Goal: Transaction & Acquisition: Purchase product/service

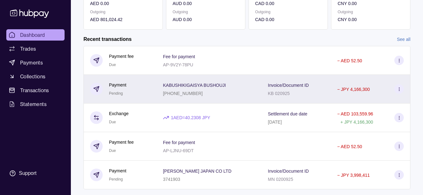
scroll to position [126, 0]
click at [235, 84] on div "KABUSHIKIGAISYA BUSHOUJI [PHONE_NUMBER]" at bounding box center [209, 89] width 92 height 16
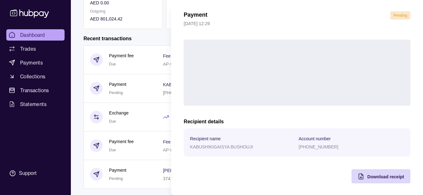
scroll to position [23, 0]
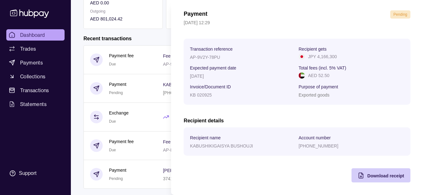
click at [369, 180] on div "Download receipt" at bounding box center [376, 176] width 56 height 14
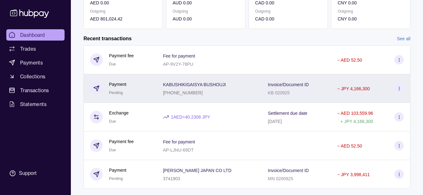
click at [131, 98] on html "Dashboard Trades Payments Collections Transactions Statements Support K Hello, …" at bounding box center [211, 41] width 423 height 335
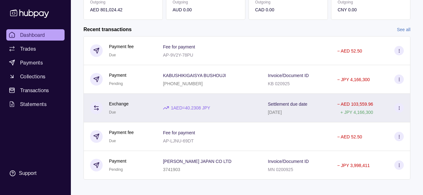
scroll to position [140, 0]
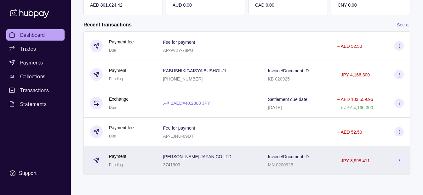
click at [264, 157] on div "Invoice/Document ID MN 0200925" at bounding box center [296, 160] width 69 height 29
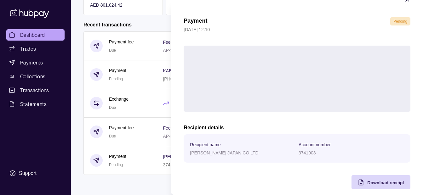
scroll to position [23, 0]
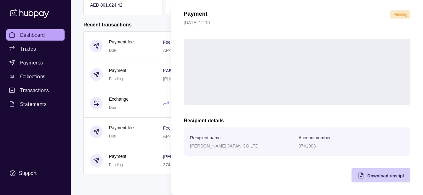
drag, startPoint x: 368, startPoint y: 175, endPoint x: 363, endPoint y: 176, distance: 4.8
click at [368, 176] on span "Download receipt" at bounding box center [385, 176] width 37 height 5
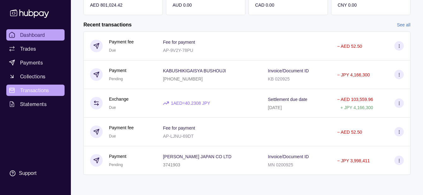
click at [46, 90] on html "Dashboard Trades Payments Collections Transactions Statements Support K Hello, …" at bounding box center [211, 27] width 423 height 335
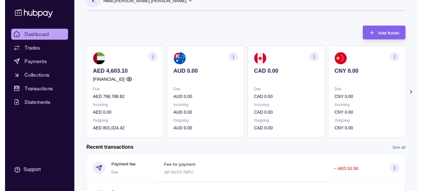
scroll to position [0, 0]
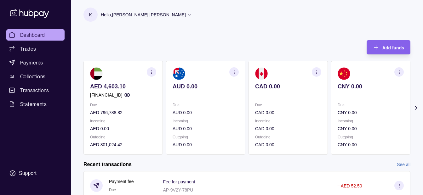
click at [145, 19] on div "Hello, [PERSON_NAME] [PERSON_NAME]" at bounding box center [146, 14] width 91 height 13
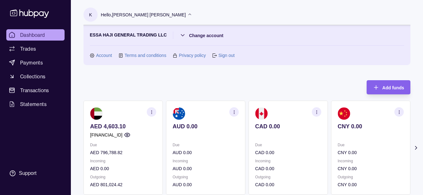
click at [145, 19] on div "Hello, [PERSON_NAME] [PERSON_NAME]" at bounding box center [146, 14] width 91 height 13
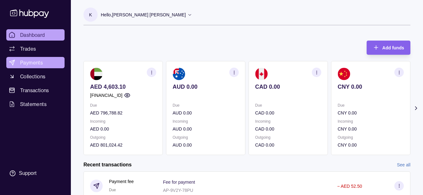
click at [54, 61] on link "Payments" at bounding box center [35, 62] width 58 height 11
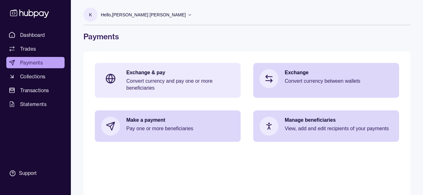
click at [148, 78] on p "Convert currency and pay one or more beneficiaries" at bounding box center [180, 85] width 108 height 14
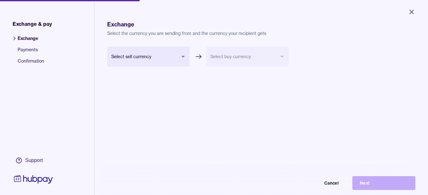
click at [177, 54] on body "Close Exchange & pay Exchange Payments Confirmation Support Exchange Select the…" at bounding box center [214, 97] width 428 height 195
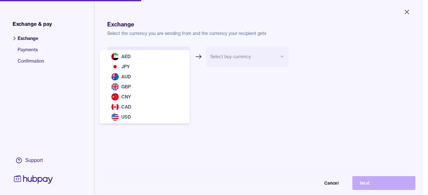
select select "***"
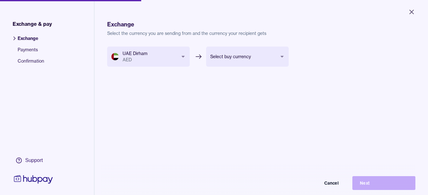
click at [246, 51] on body "Close Exchange & pay Exchange Payments Confirmation Support Exchange Select the…" at bounding box center [214, 97] width 428 height 195
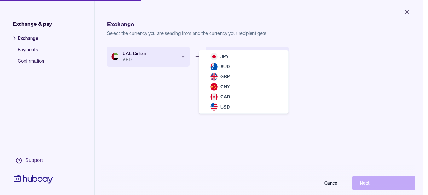
click at [246, 51] on div "JPY AUD GBP CNY CAD USD" at bounding box center [243, 81] width 89 height 63
select select "***"
drag, startPoint x: 246, startPoint y: 52, endPoint x: 250, endPoint y: 56, distance: 6.5
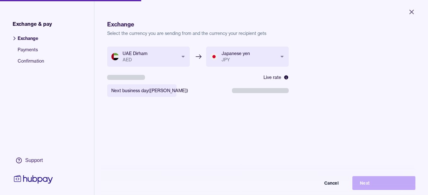
click at [125, 91] on body "**********" at bounding box center [214, 97] width 428 height 195
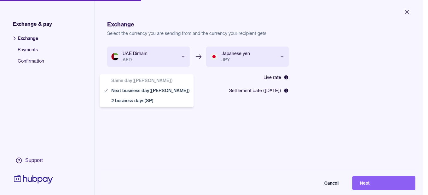
select select "**"
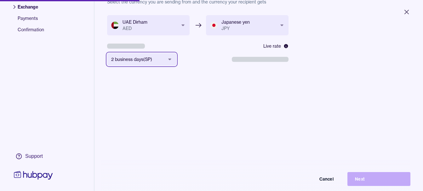
scroll to position [84, 0]
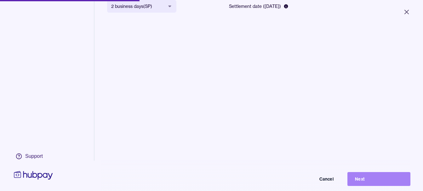
click at [362, 180] on button "Next" at bounding box center [378, 179] width 63 height 14
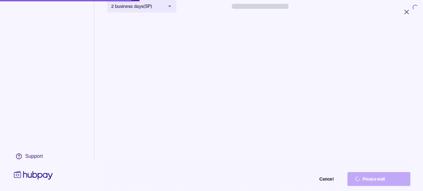
scroll to position [0, 0]
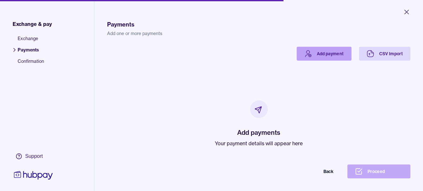
click at [304, 56] on icon at bounding box center [308, 54] width 8 height 8
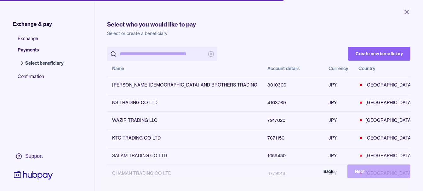
click at [180, 55] on input "search" at bounding box center [162, 54] width 85 height 14
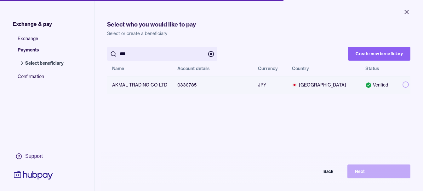
type input "***"
click at [403, 85] on button "button" at bounding box center [406, 84] width 6 height 6
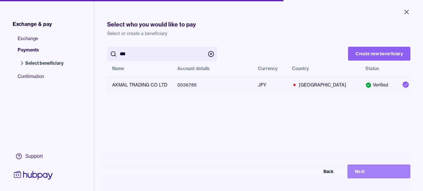
click at [372, 178] on button "Next" at bounding box center [378, 171] width 63 height 14
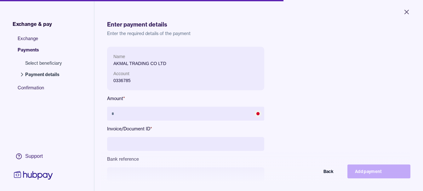
click at [139, 143] on input at bounding box center [185, 144] width 157 height 14
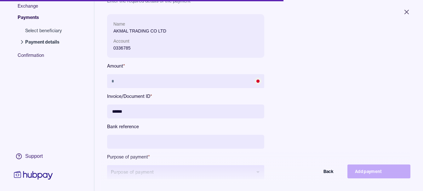
scroll to position [84, 0]
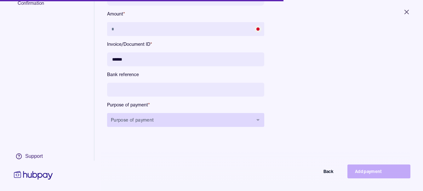
type input "******"
click at [185, 115] on button "Purpose of payment" at bounding box center [185, 120] width 157 height 14
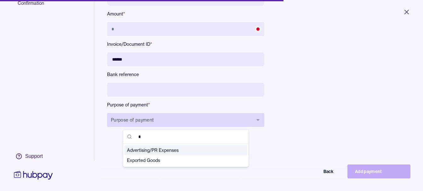
type input "**"
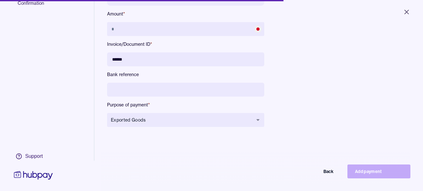
click at [202, 90] on input at bounding box center [185, 90] width 157 height 14
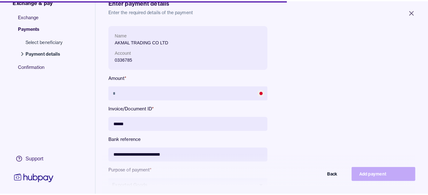
scroll to position [21, 0]
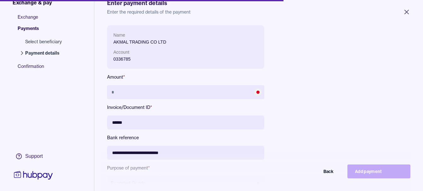
type input "**********"
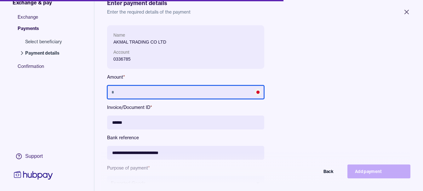
click at [174, 94] on input "text" at bounding box center [185, 92] width 157 height 14
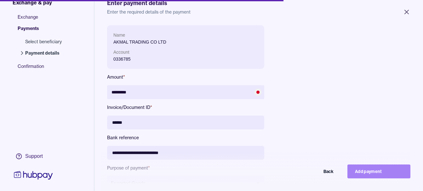
click at [371, 174] on button "Add payment" at bounding box center [378, 171] width 63 height 14
type input "*******"
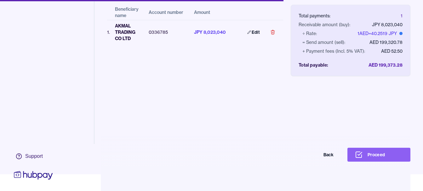
scroll to position [30, 0]
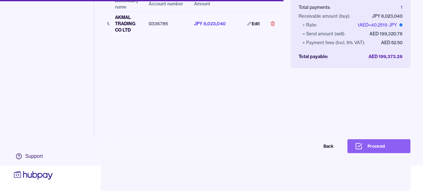
click at [379, 149] on button "Proceed" at bounding box center [378, 146] width 63 height 14
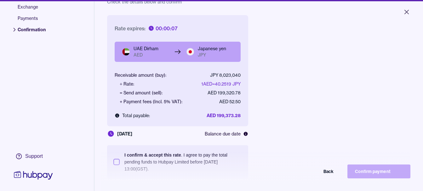
scroll to position [84, 0]
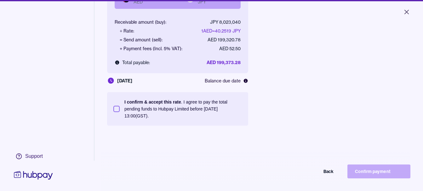
click at [202, 105] on p "I confirm & accept this rate . I agree to pay the total pending funds to Hubpay…" at bounding box center [182, 108] width 117 height 21
click at [120, 106] on button "I confirm & accept this rate . I agree to pay the total pending funds to Hubpay…" at bounding box center [116, 109] width 6 height 6
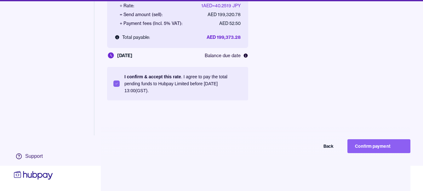
scroll to position [30, 0]
click at [386, 144] on button "Confirm payment" at bounding box center [378, 146] width 63 height 14
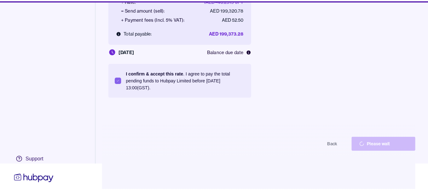
scroll to position [25, 0]
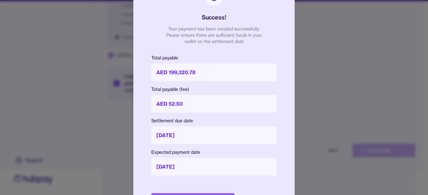
click at [200, 192] on div "Success! Your payment has been created successfully. Please ensure there are su…" at bounding box center [213, 97] width 161 height 245
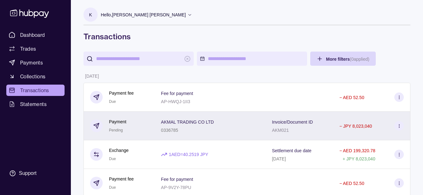
click at [249, 134] on div "AKMAL TRADING CO LTD 0336785" at bounding box center [210, 126] width 111 height 29
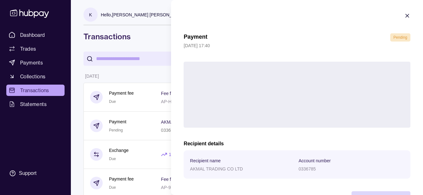
scroll to position [23, 0]
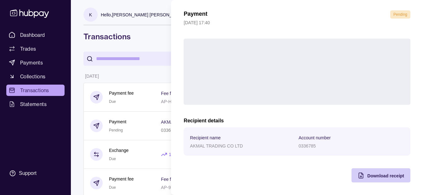
click at [367, 176] on span "Download receipt" at bounding box center [385, 176] width 37 height 5
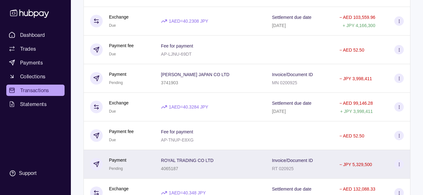
scroll to position [252, 0]
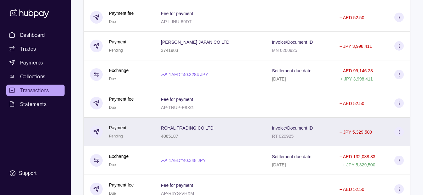
click at [250, 123] on div "ROYAL TRADING CO LTD 4065187" at bounding box center [210, 132] width 111 height 29
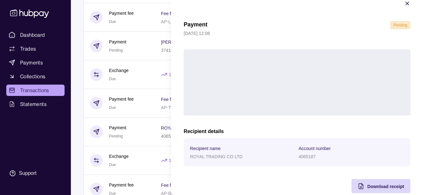
scroll to position [23, 0]
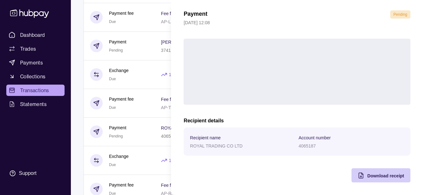
drag, startPoint x: 373, startPoint y: 176, endPoint x: 360, endPoint y: 179, distance: 13.5
click at [370, 177] on span "Download receipt" at bounding box center [385, 176] width 37 height 5
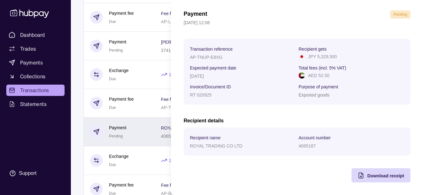
click at [158, 137] on html "Dashboard Trades Payments Collections Transactions Statements Support K Hello, …" at bounding box center [211, 82] width 423 height 669
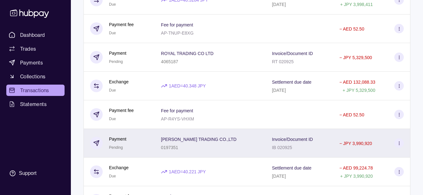
scroll to position [346, 0]
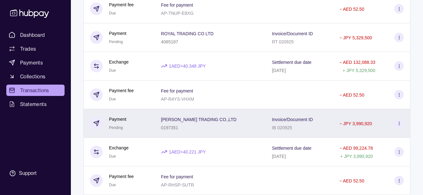
click at [217, 123] on div "[PERSON_NAME] TRADING CO.,LTD 0197351" at bounding box center [210, 124] width 98 height 16
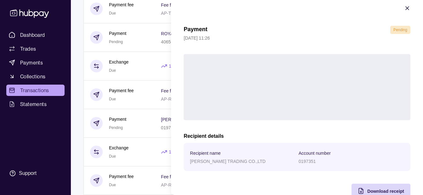
scroll to position [10, 0]
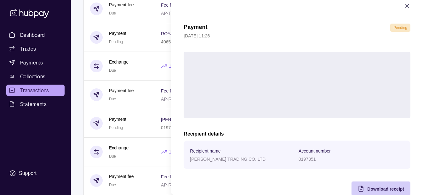
click at [380, 189] on span "Download receipt" at bounding box center [385, 189] width 37 height 5
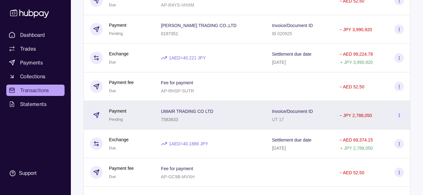
scroll to position [441, 0]
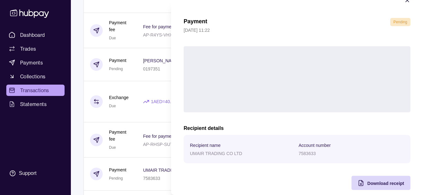
scroll to position [23, 0]
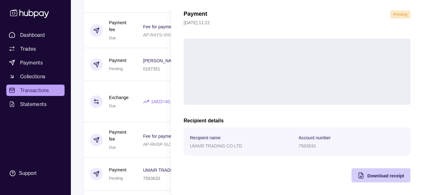
click at [381, 178] on span "Download receipt" at bounding box center [385, 176] width 37 height 5
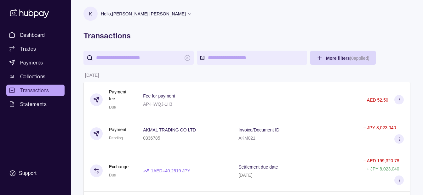
scroll to position [0, 0]
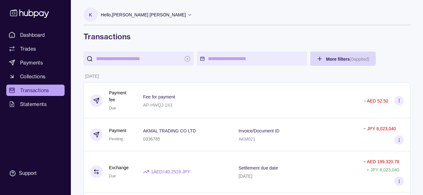
click at [146, 16] on p "Hello, [PERSON_NAME] [PERSON_NAME]" at bounding box center [143, 14] width 85 height 7
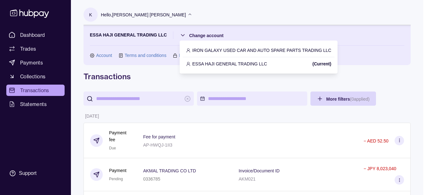
click at [236, 52] on p "IRON GALAXY USED CAR AND AUTO SPARE PARTS TRADING LLC" at bounding box center [261, 50] width 139 height 7
